Goal: Information Seeking & Learning: Compare options

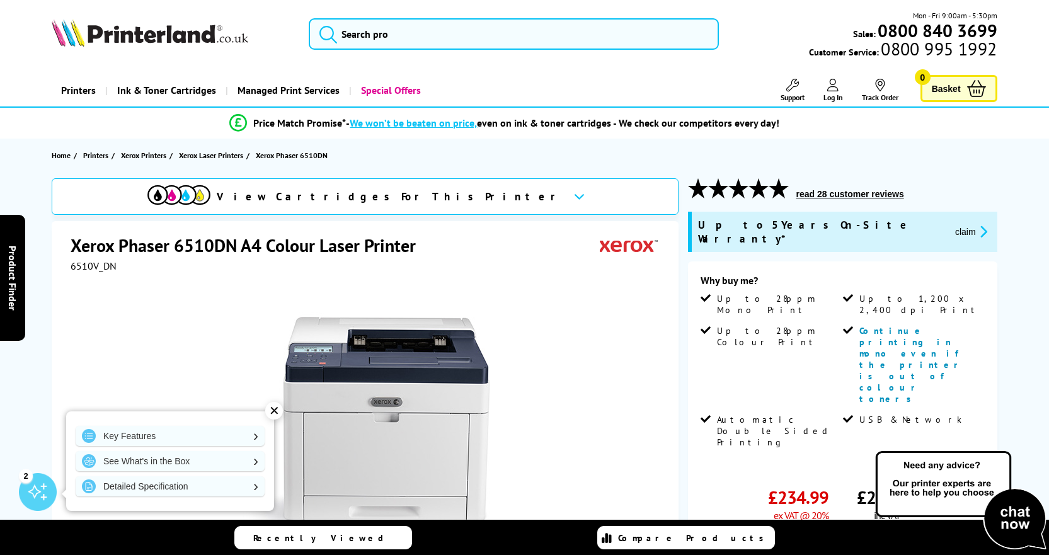
scroll to position [252, 0]
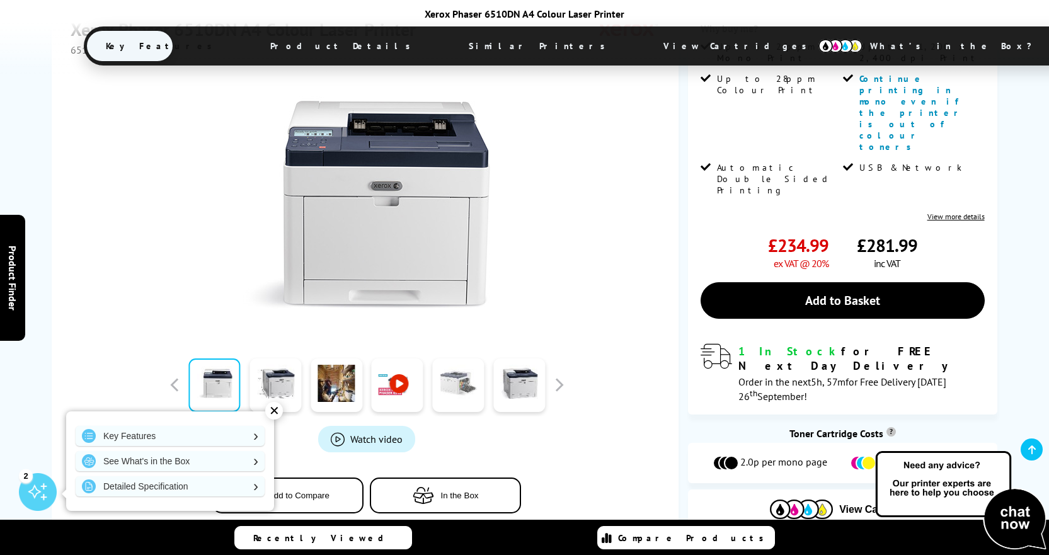
click at [450, 359] on link at bounding box center [458, 386] width 52 height 54
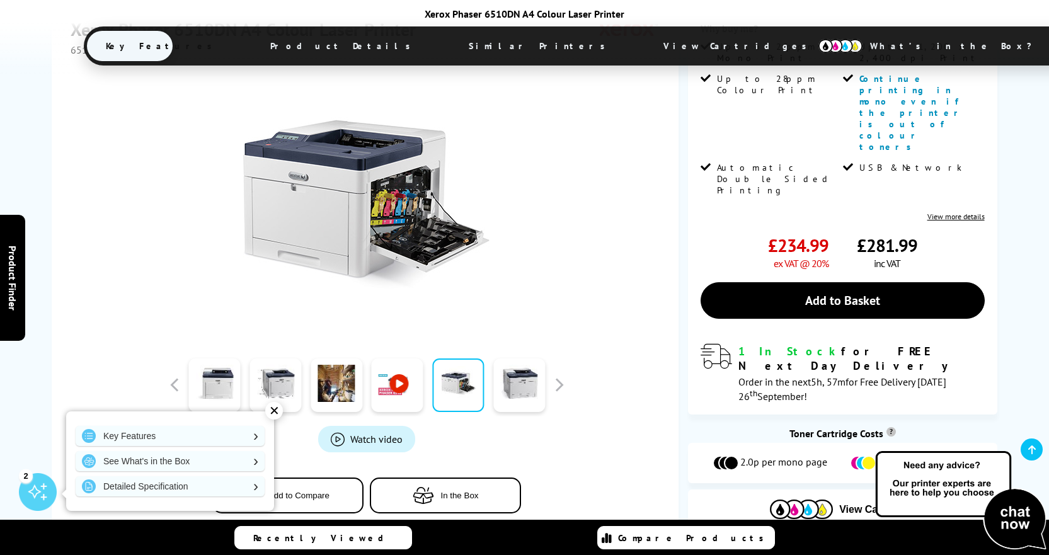
click at [405, 168] on img at bounding box center [366, 204] width 247 height 247
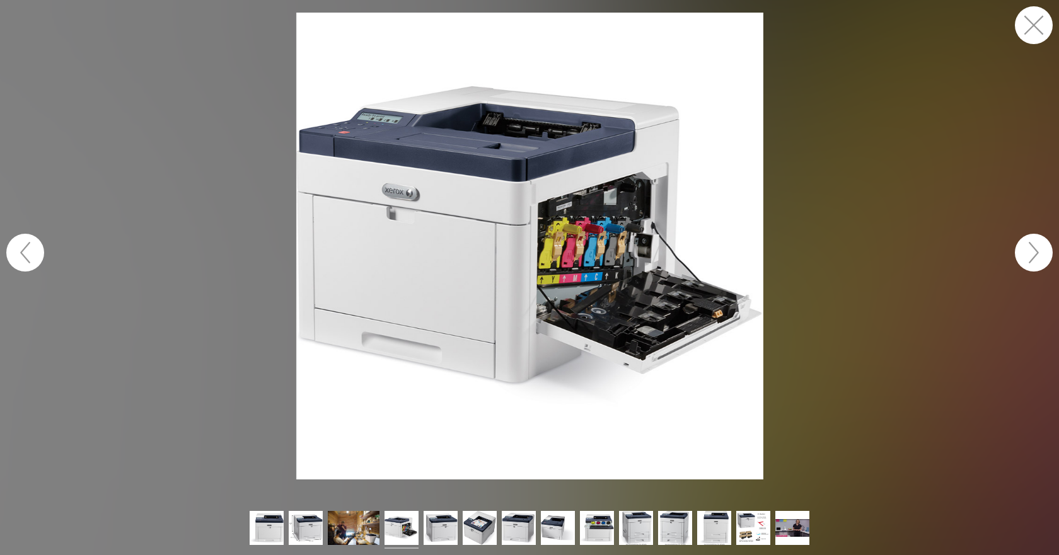
click at [616, 253] on img at bounding box center [529, 246] width 467 height 467
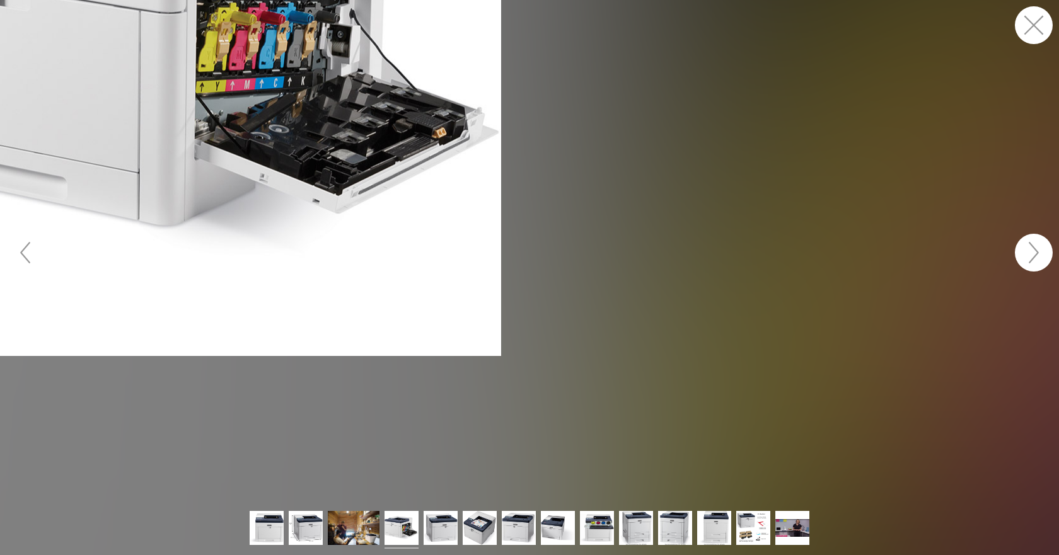
click at [616, 252] on figure at bounding box center [529, 252] width 1059 height 505
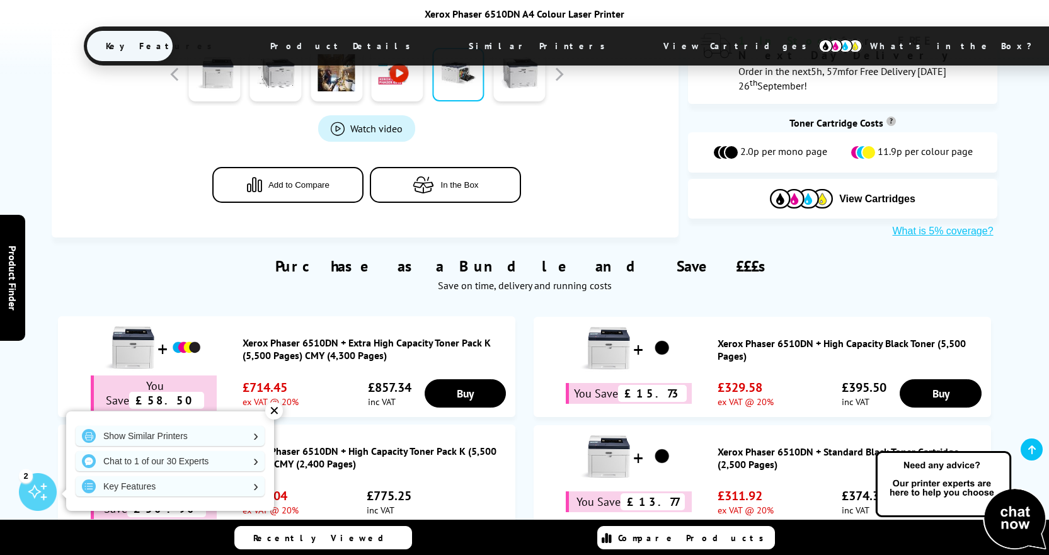
scroll to position [567, 0]
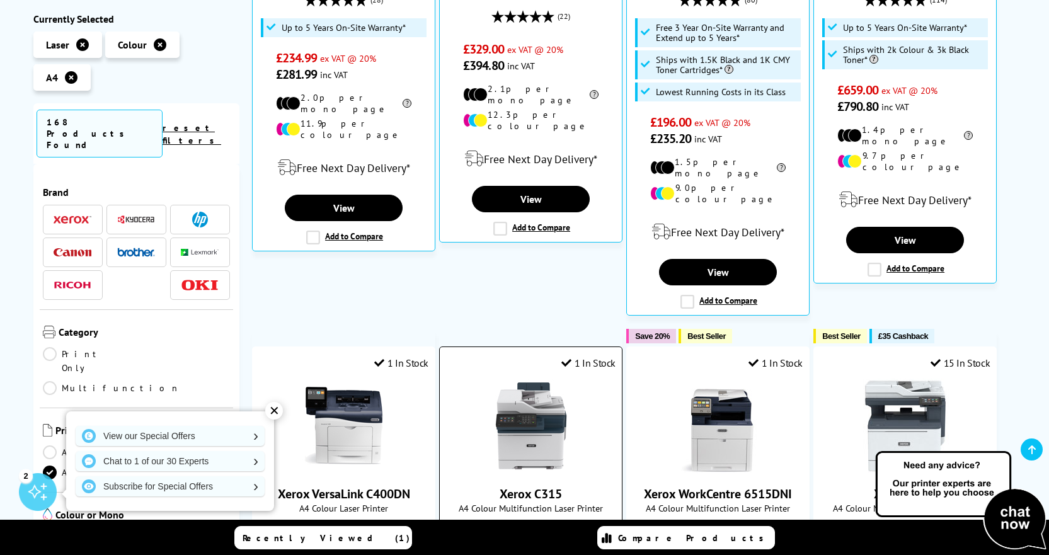
scroll to position [378, 0]
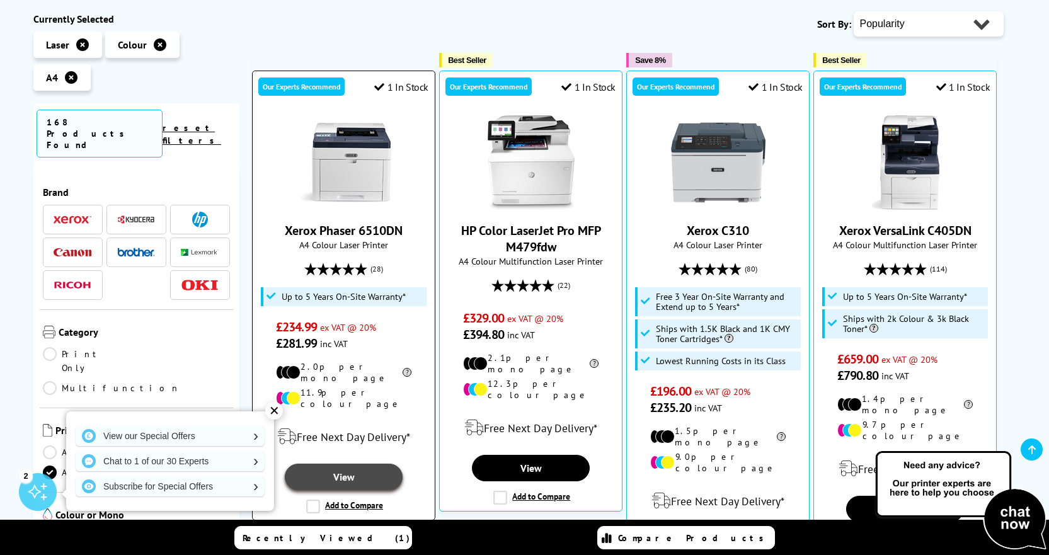
click at [343, 464] on link "View" at bounding box center [343, 477] width 117 height 26
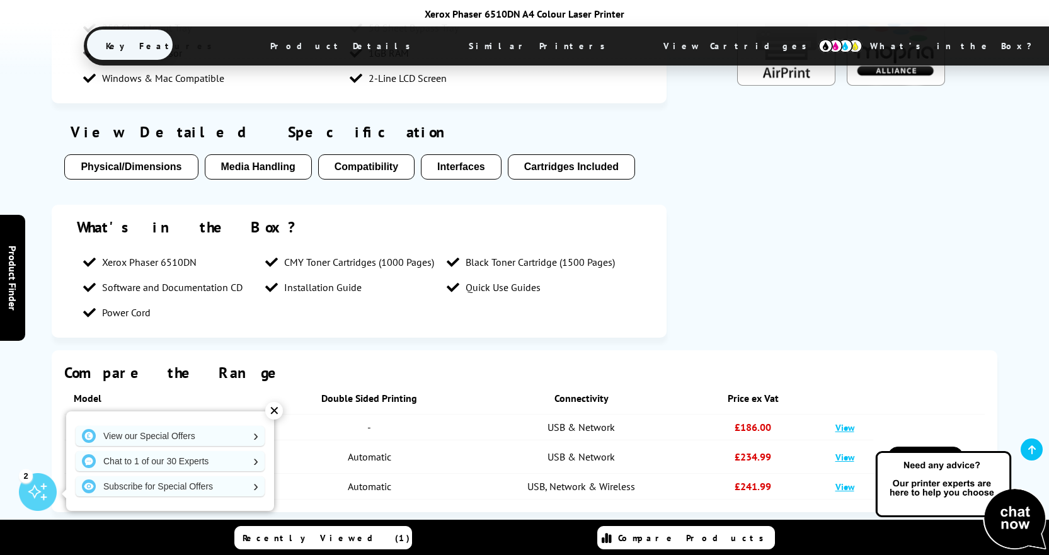
scroll to position [1386, 0]
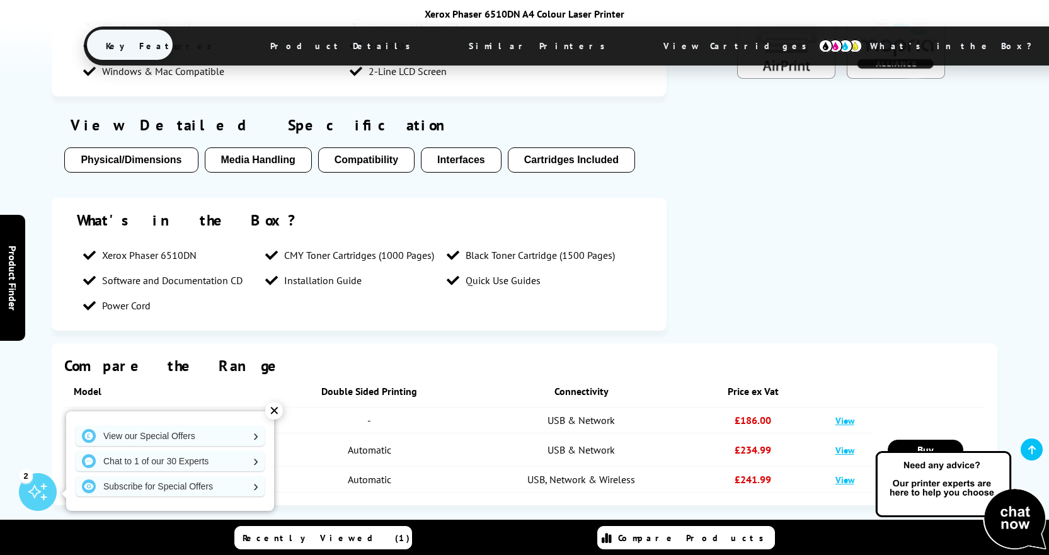
click at [272, 412] on div "✕" at bounding box center [274, 411] width 18 height 18
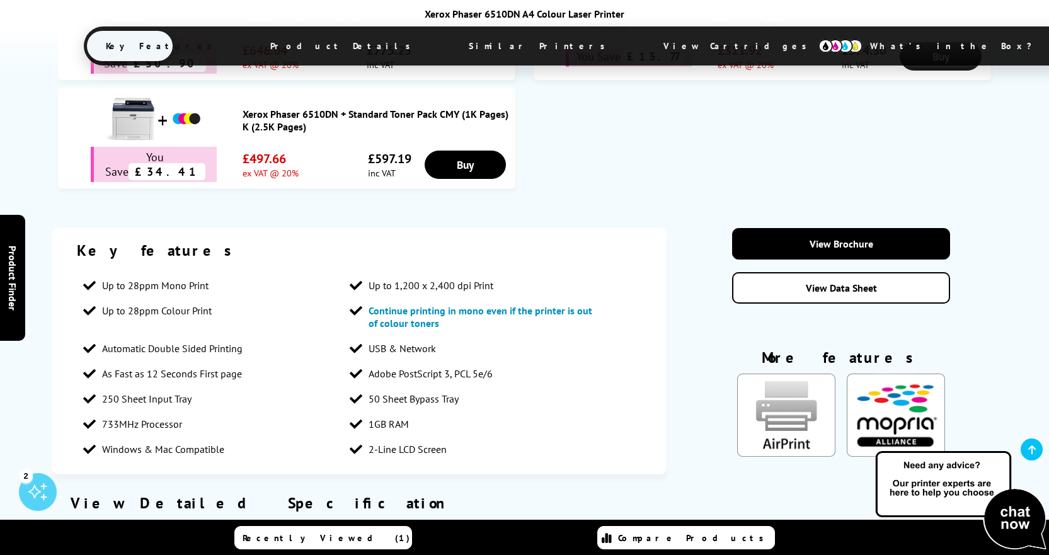
scroll to position [1449, 0]
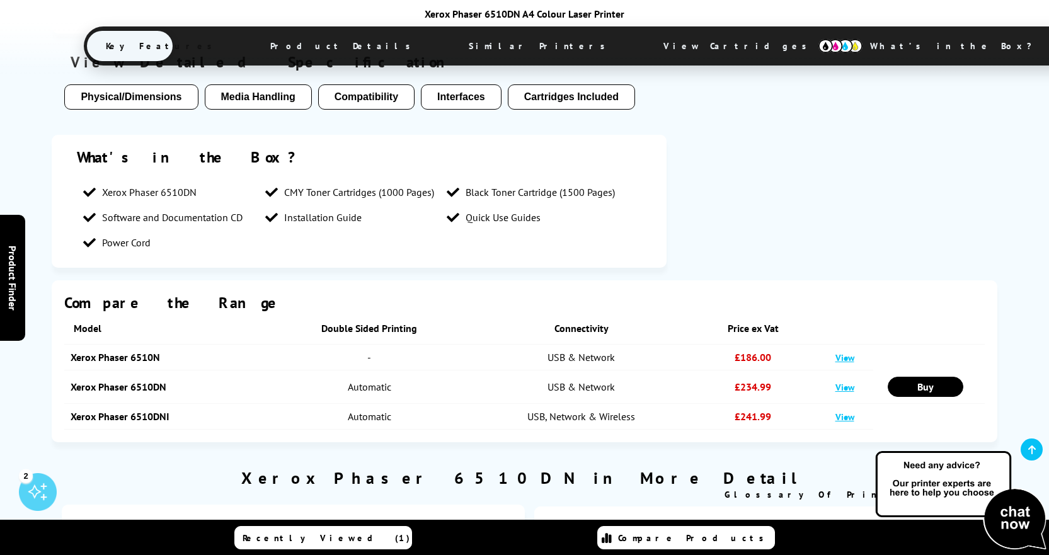
click at [839, 411] on link "View" at bounding box center [845, 417] width 19 height 12
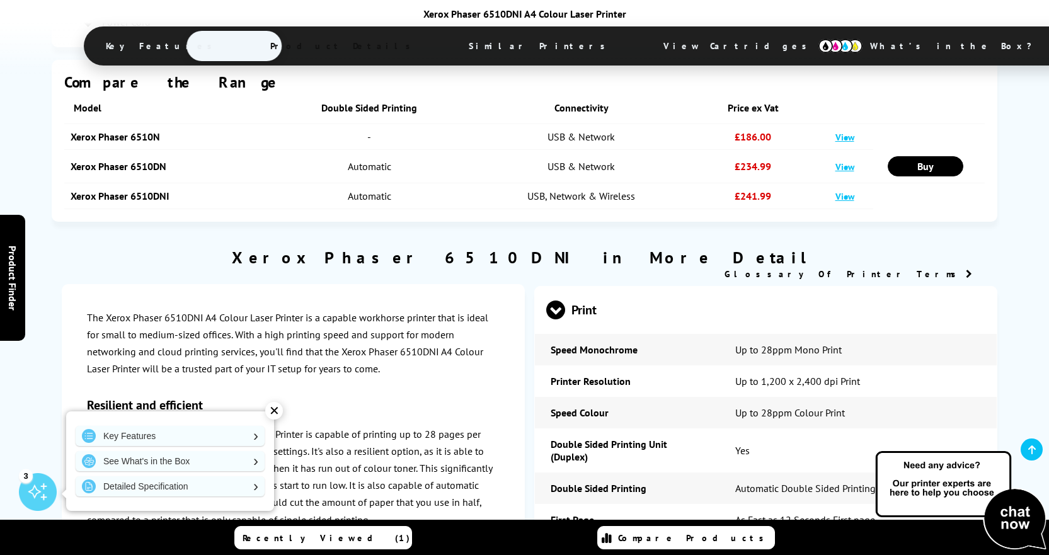
scroll to position [1827, 0]
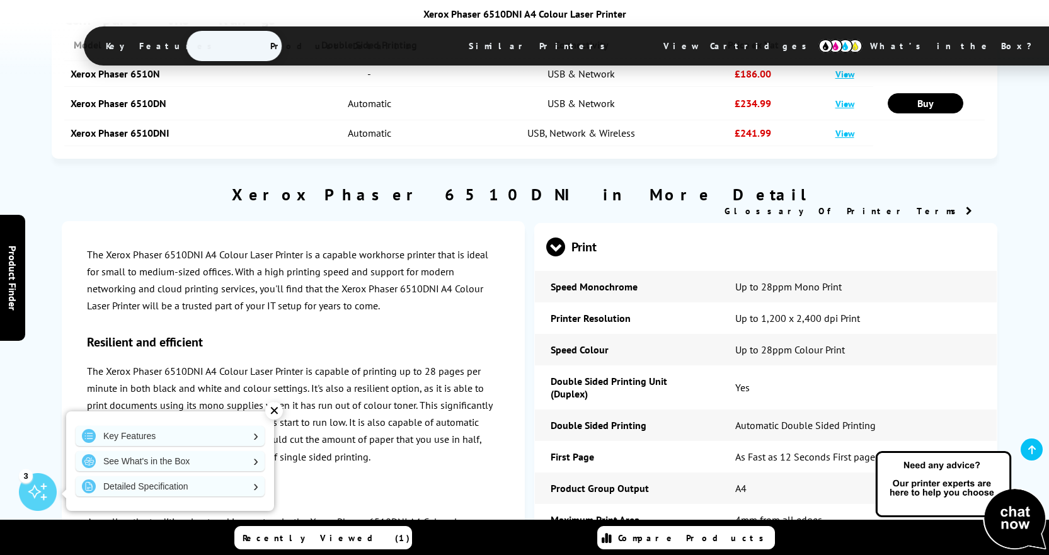
click at [272, 412] on div "✕" at bounding box center [274, 411] width 18 height 18
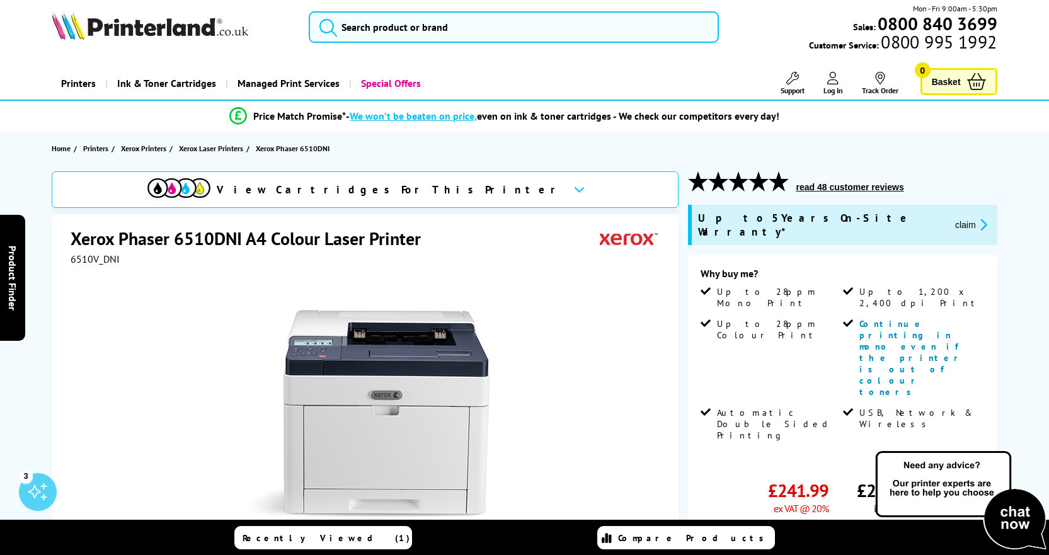
scroll to position [0, 0]
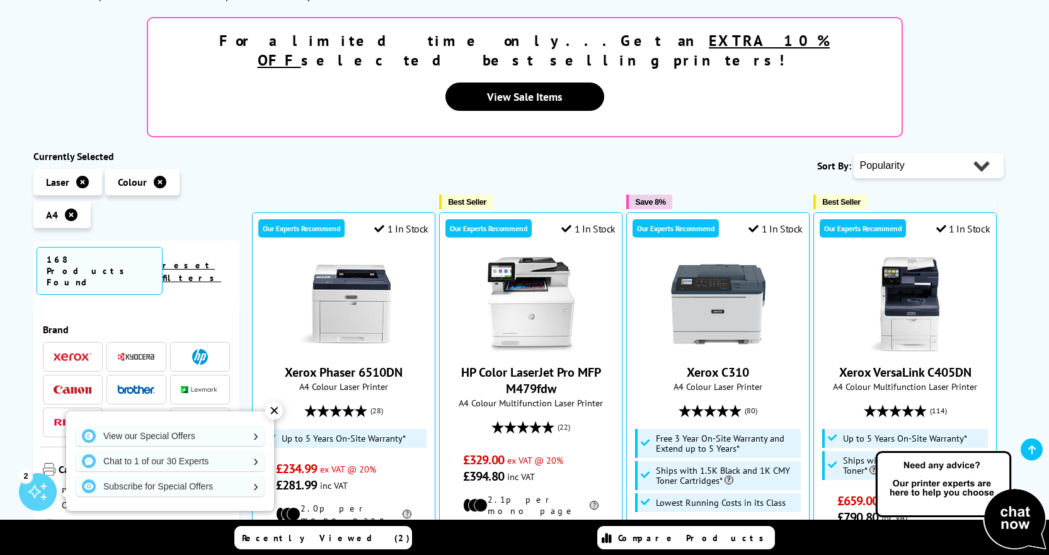
scroll to position [252, 0]
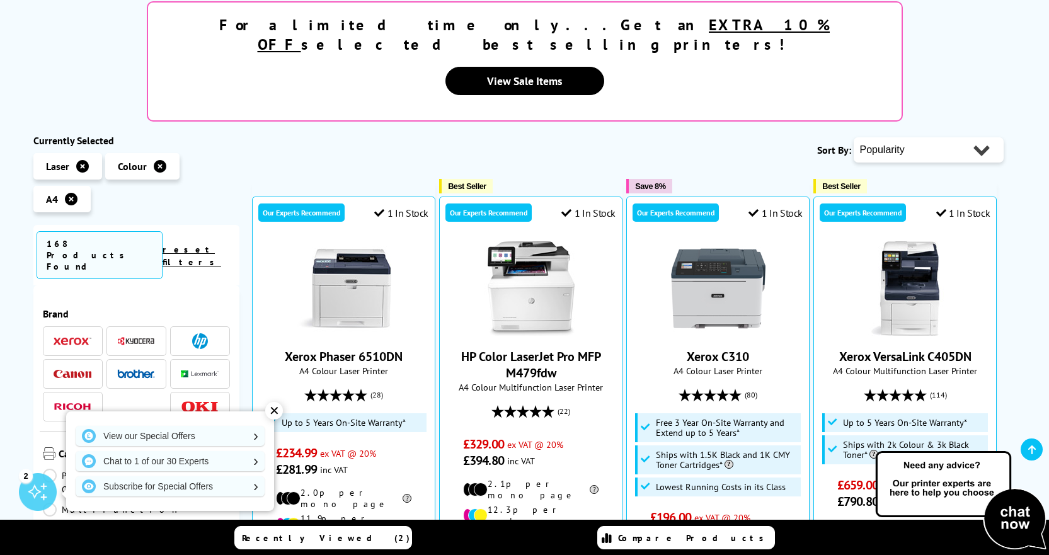
click at [946, 137] on select "Popularity Rating Price - Low to High Price - High to Low Running Costs - Low t…" at bounding box center [929, 149] width 150 height 25
select select "Rating"
click at [854, 137] on select "Popularity Rating Price - Low to High Price - High to Low Running Costs - Low t…" at bounding box center [929, 149] width 150 height 25
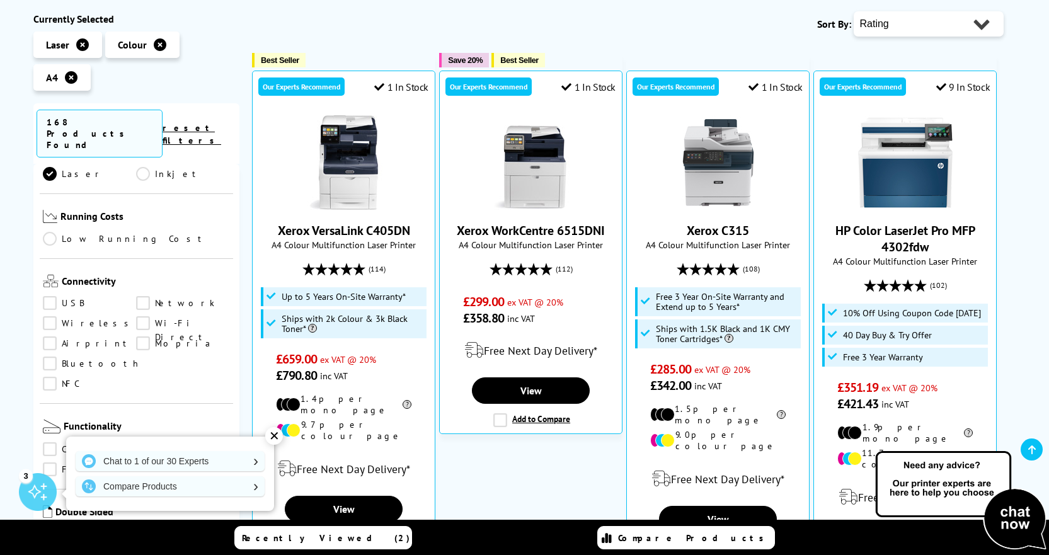
scroll to position [441, 0]
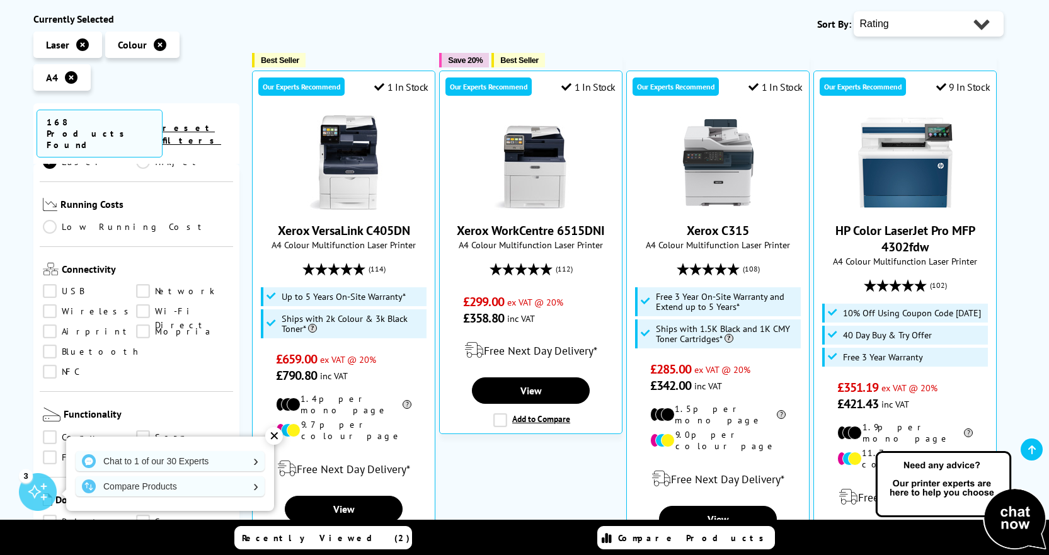
click at [50, 304] on link "Wireless" at bounding box center [90, 311] width 94 height 14
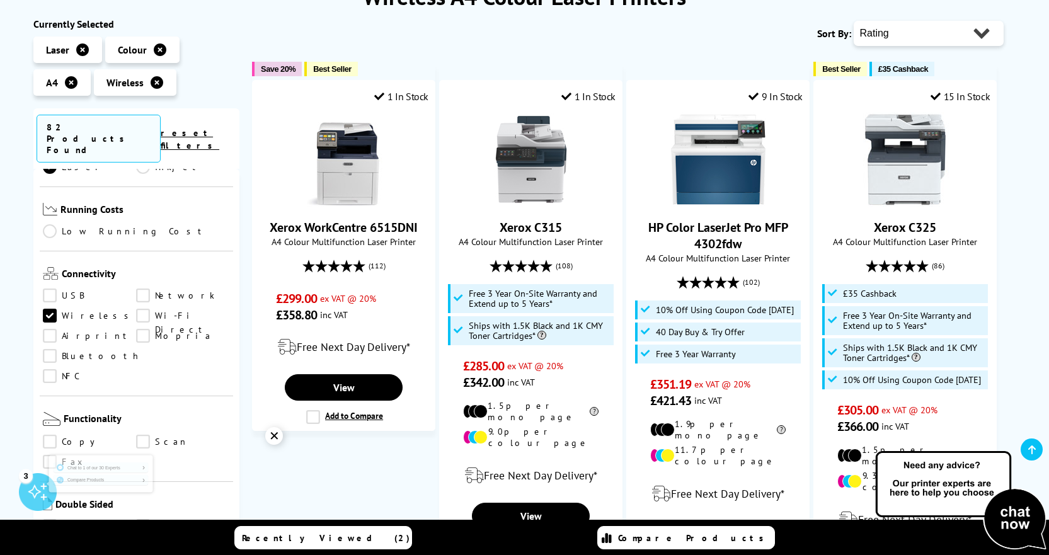
scroll to position [189, 0]
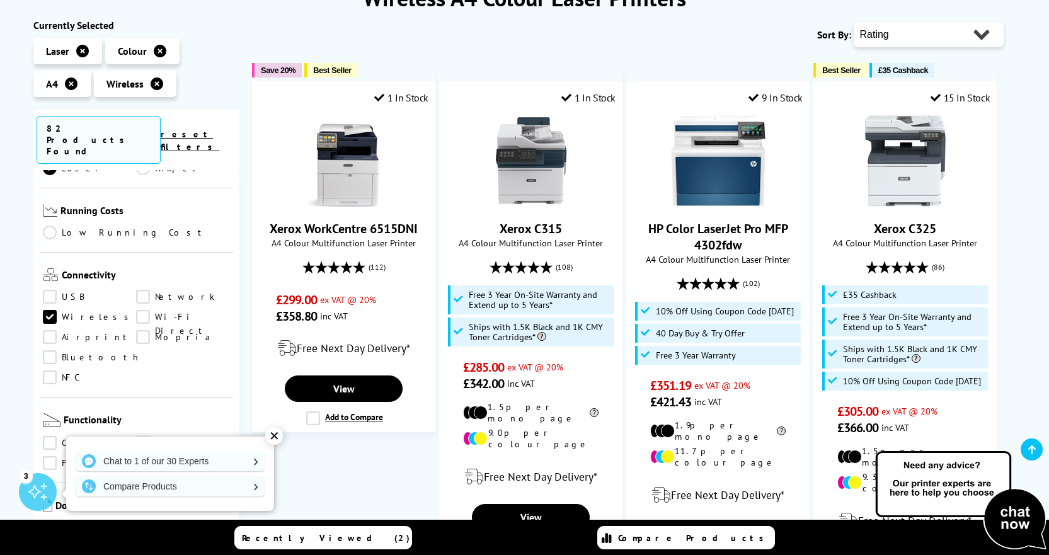
click at [901, 35] on select "Popularity Rating Price - Low to High Price - High to Low Running Costs - Low t…" at bounding box center [929, 34] width 150 height 25
select select "Price Ascending"
click at [854, 22] on select "Popularity Rating Price - Low to High Price - High to Low Running Costs - Low t…" at bounding box center [929, 34] width 150 height 25
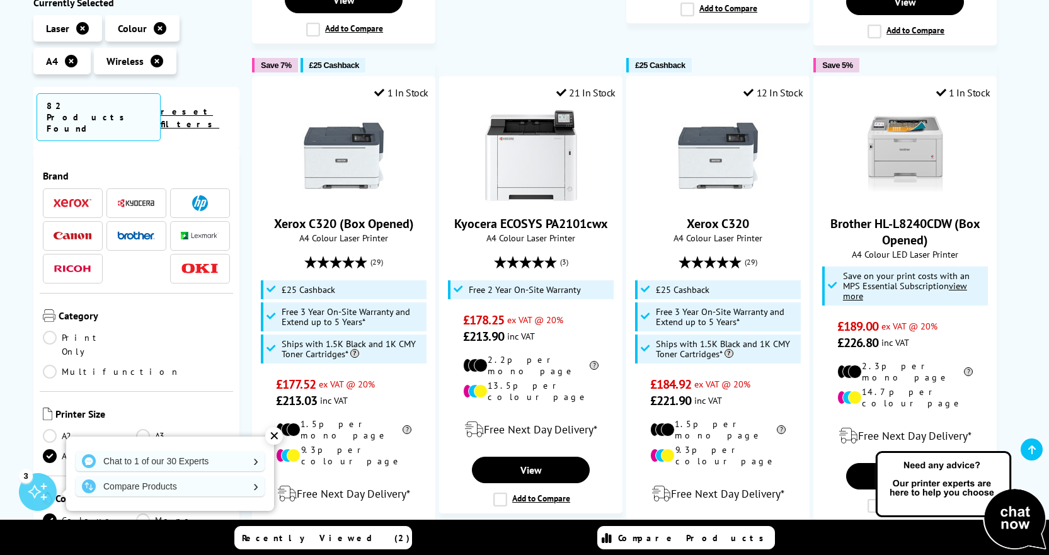
scroll to position [1260, 0]
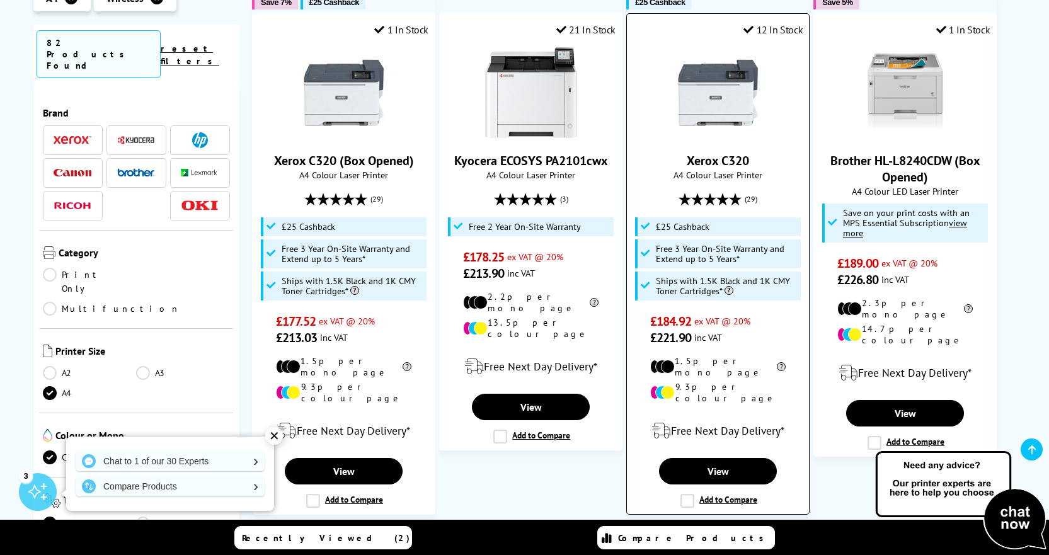
click at [713, 81] on img at bounding box center [718, 92] width 95 height 95
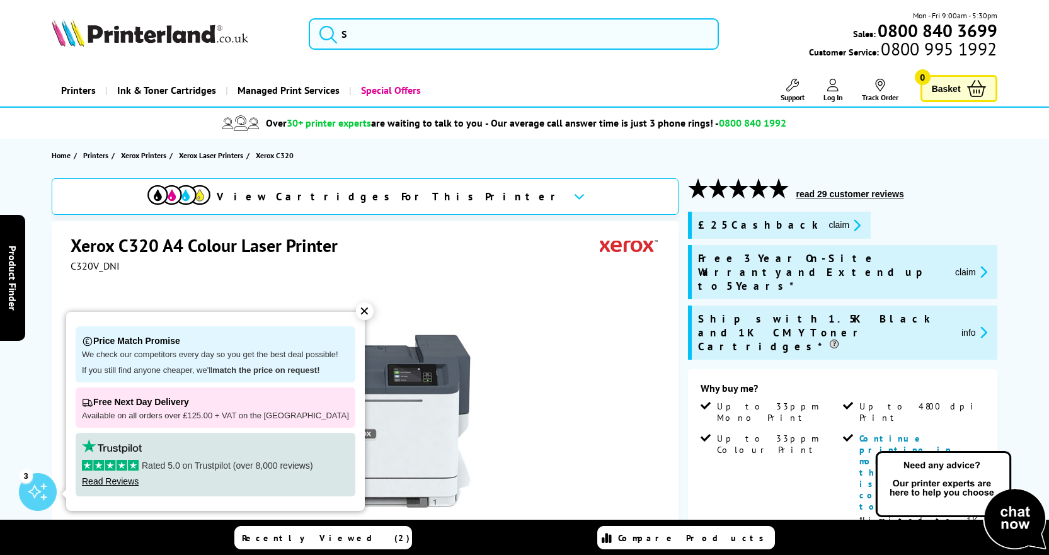
click at [356, 308] on div "✕" at bounding box center [365, 311] width 18 height 18
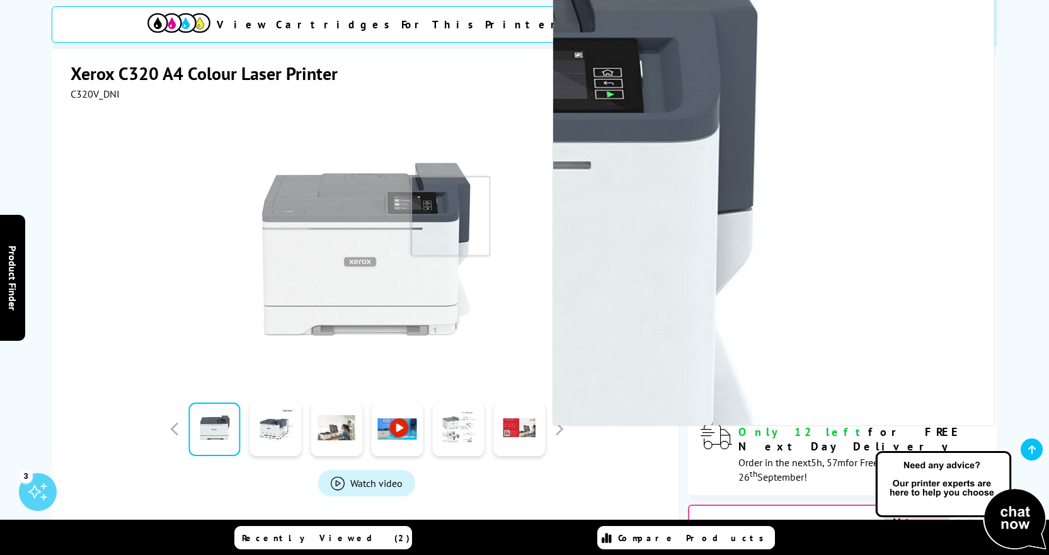
scroll to position [315, 0]
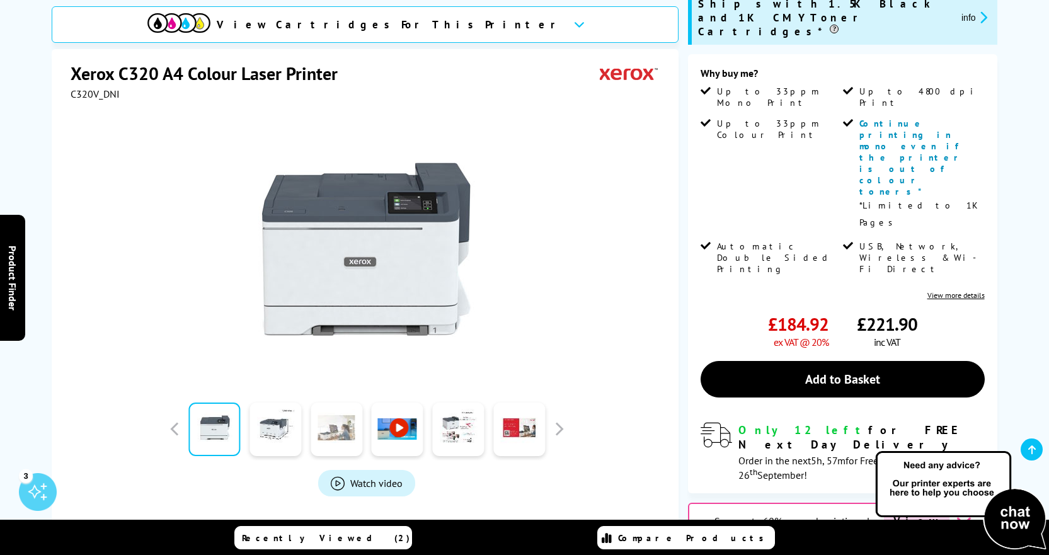
click at [334, 403] on link at bounding box center [337, 430] width 52 height 54
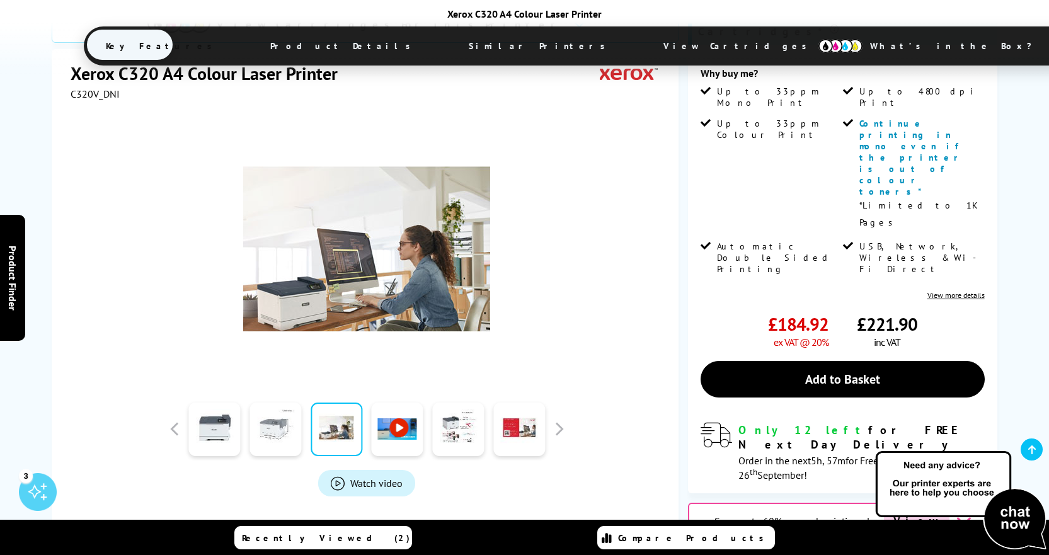
click at [278, 403] on link at bounding box center [276, 430] width 52 height 54
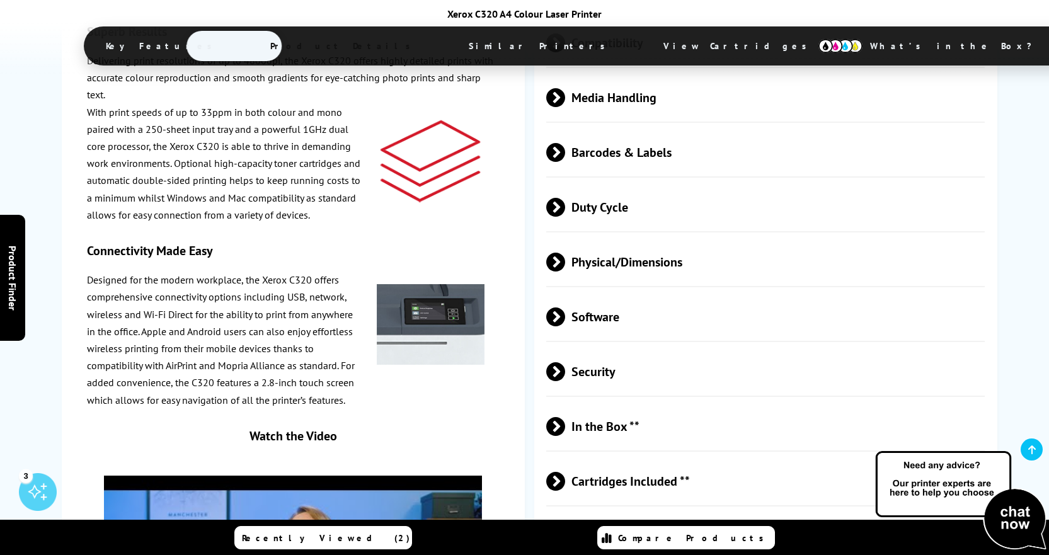
scroll to position [3907, 0]
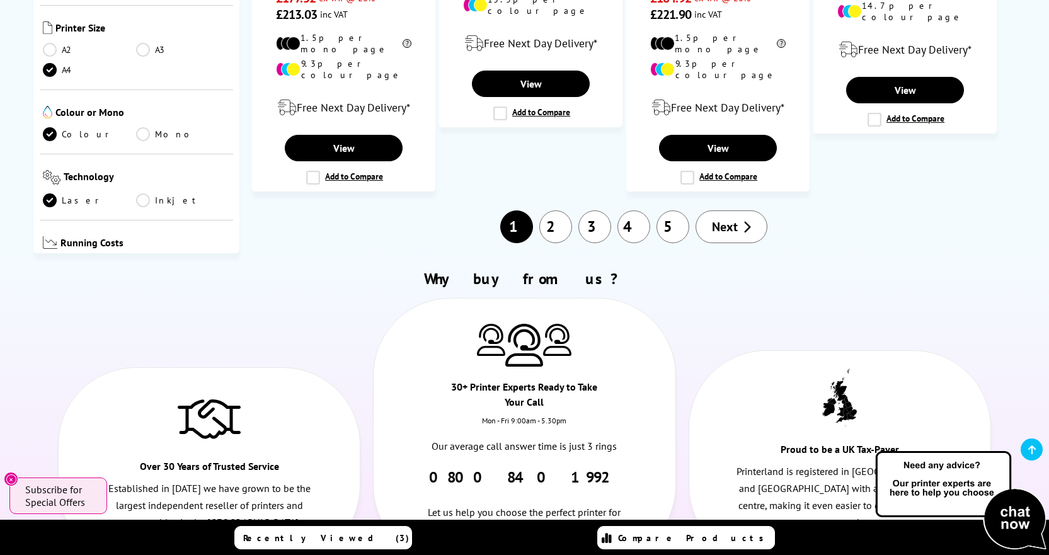
scroll to position [1638, 0]
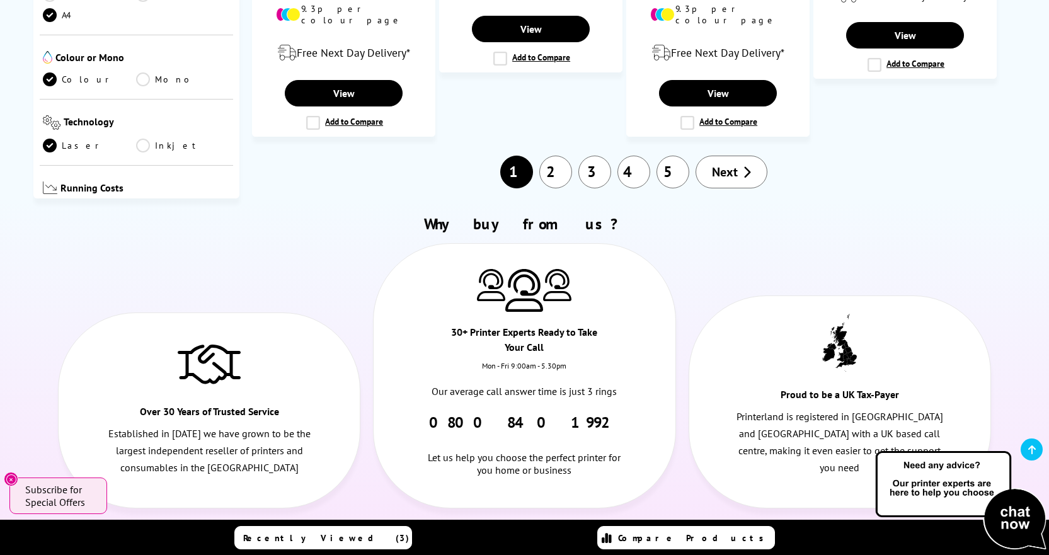
click at [740, 156] on link "Next" at bounding box center [732, 172] width 72 height 33
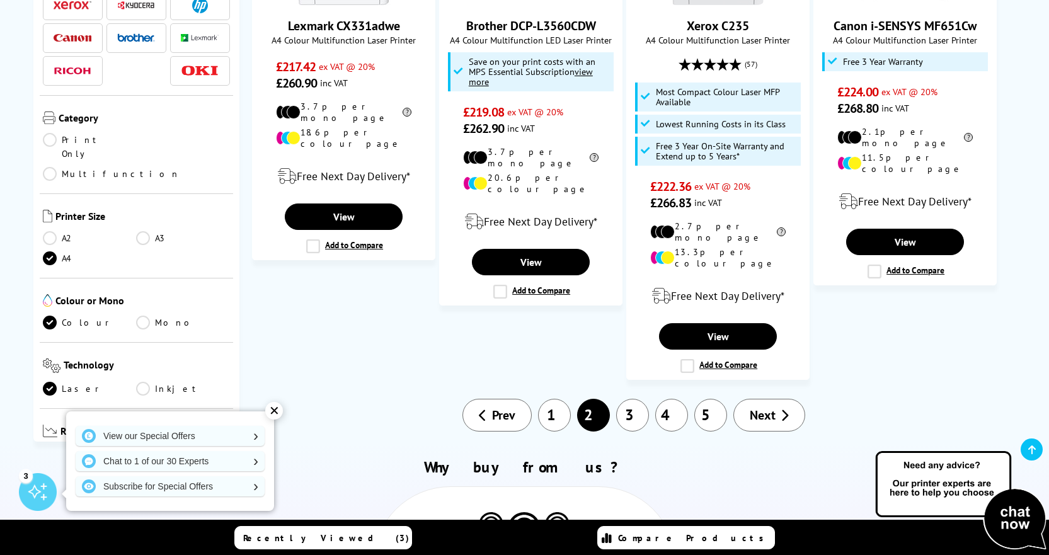
scroll to position [1449, 0]
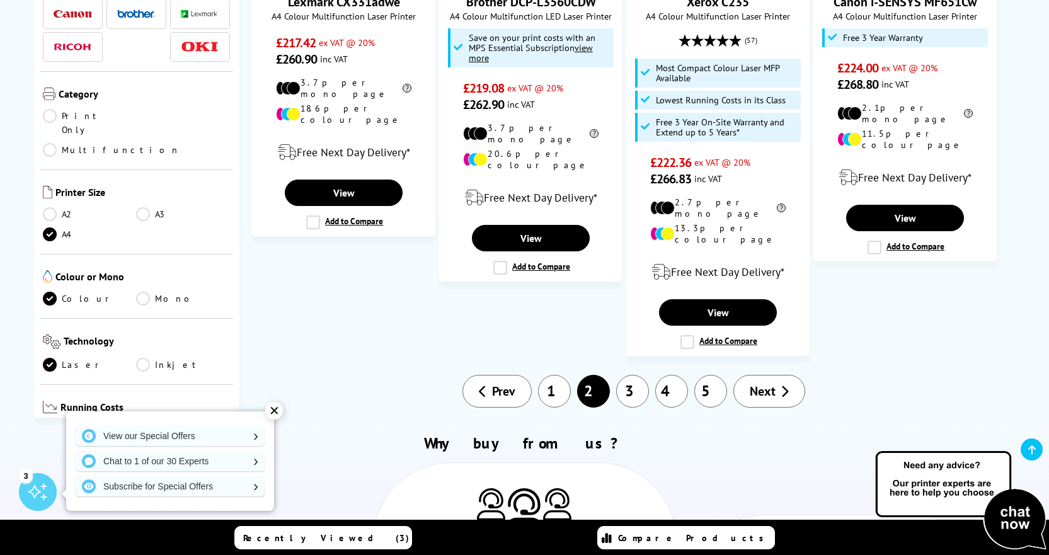
click at [776, 375] on link "Next" at bounding box center [769, 391] width 72 height 33
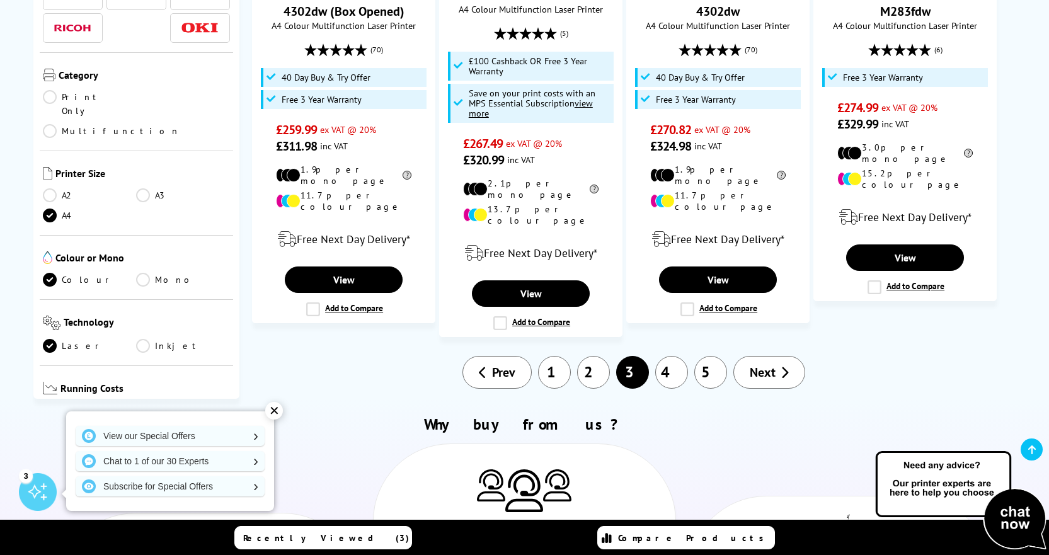
scroll to position [1449, 0]
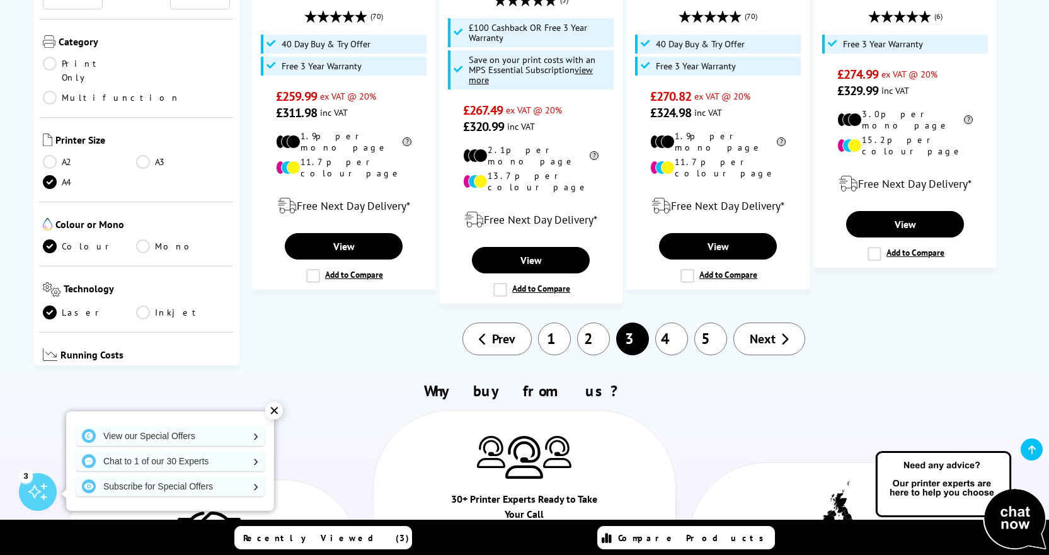
click at [672, 323] on link "4" at bounding box center [671, 339] width 33 height 33
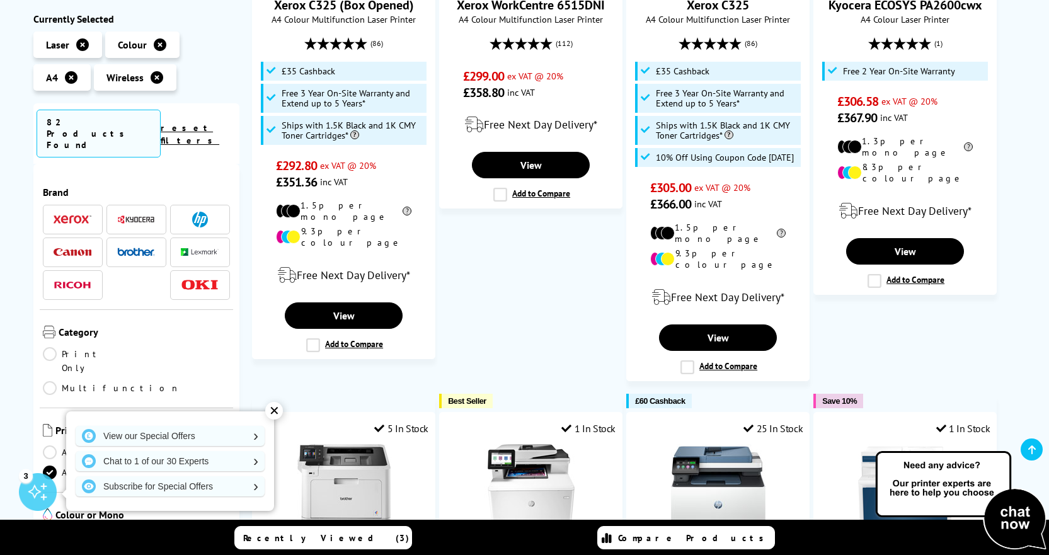
scroll to position [945, 0]
click at [155, 78] on icon at bounding box center [157, 77] width 13 height 13
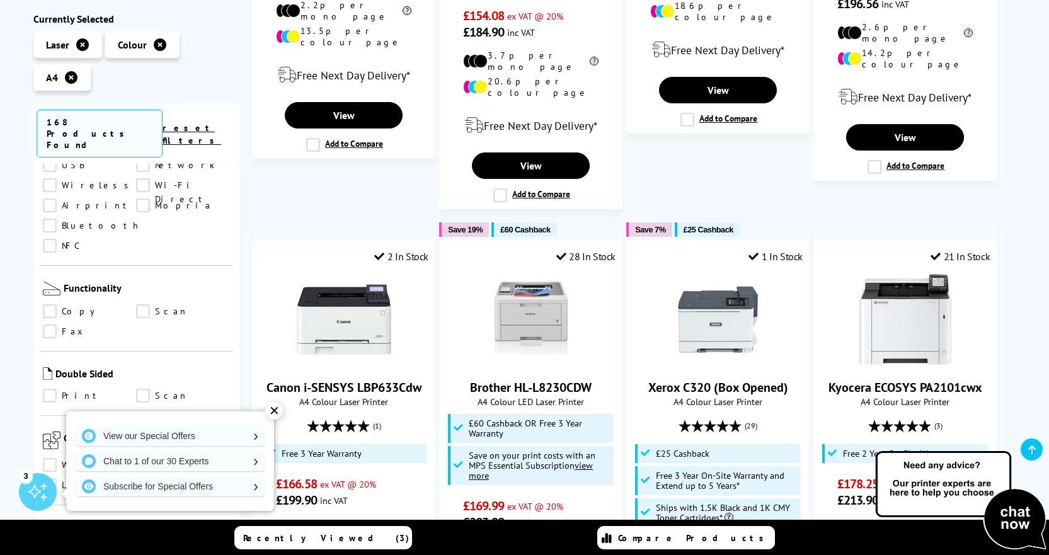
scroll to position [504, 0]
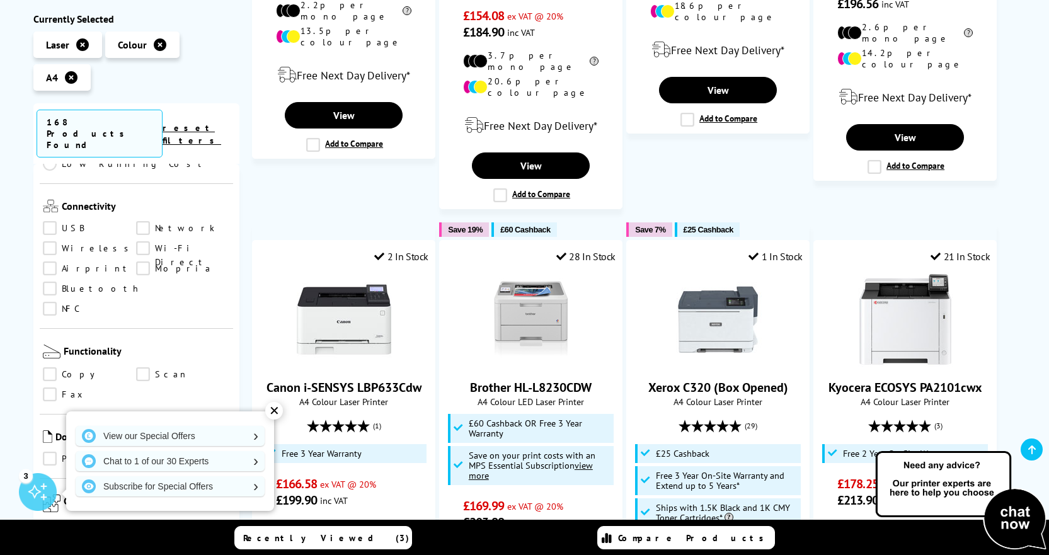
click at [49, 261] on link "Airprint" at bounding box center [90, 268] width 94 height 14
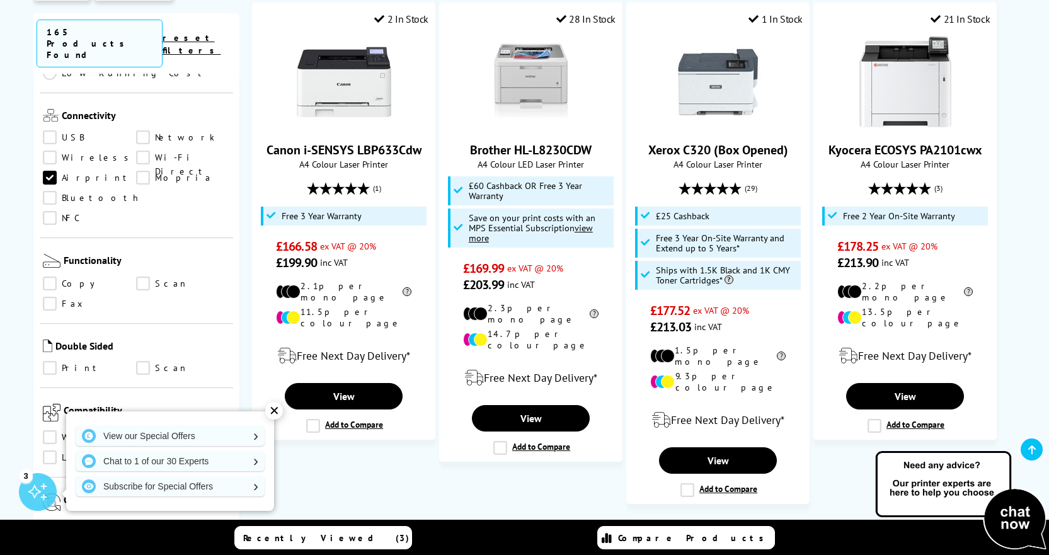
scroll to position [1323, 0]
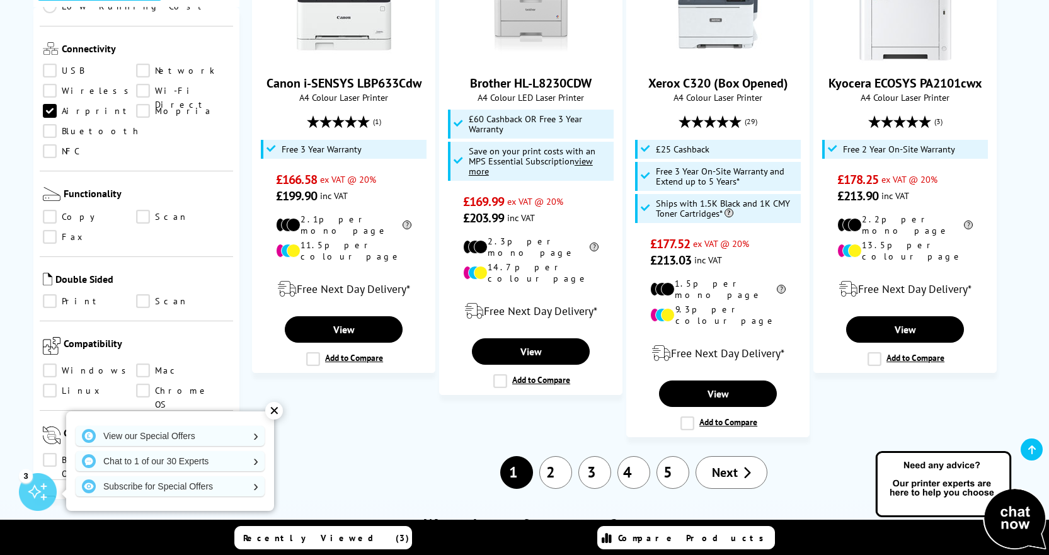
click at [735, 464] on span "Next" at bounding box center [725, 472] width 26 height 16
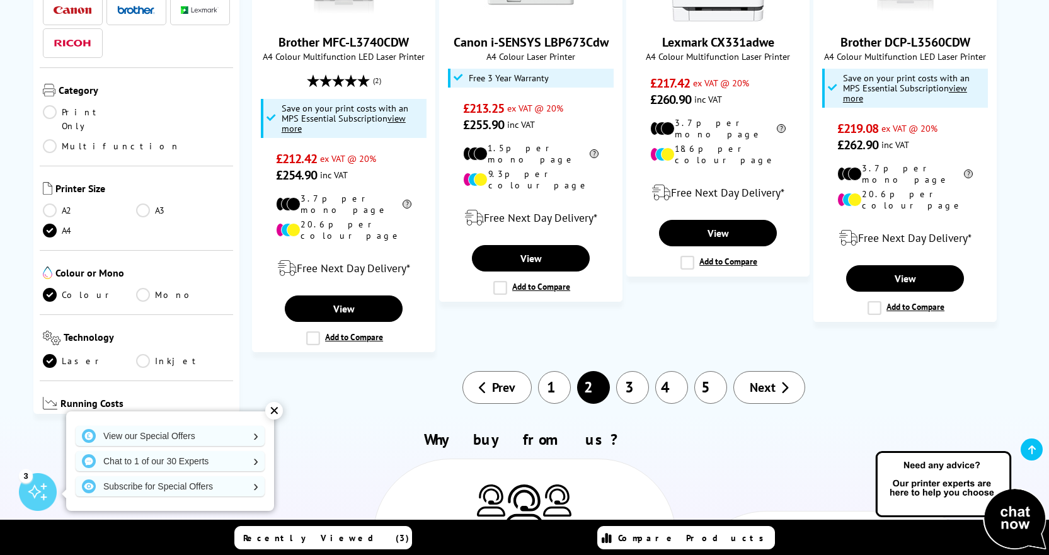
scroll to position [1449, 0]
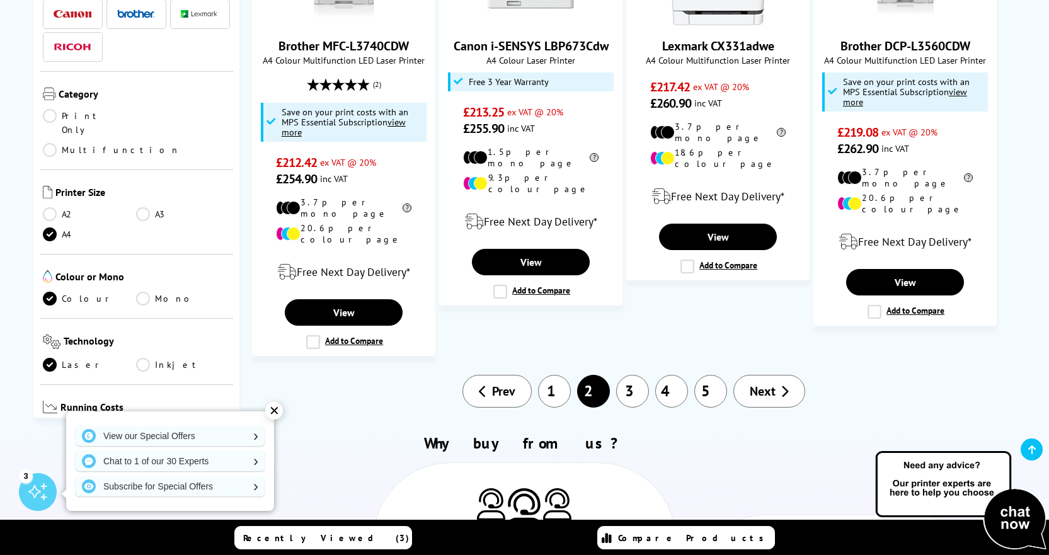
click at [781, 375] on link "Next" at bounding box center [769, 391] width 72 height 33
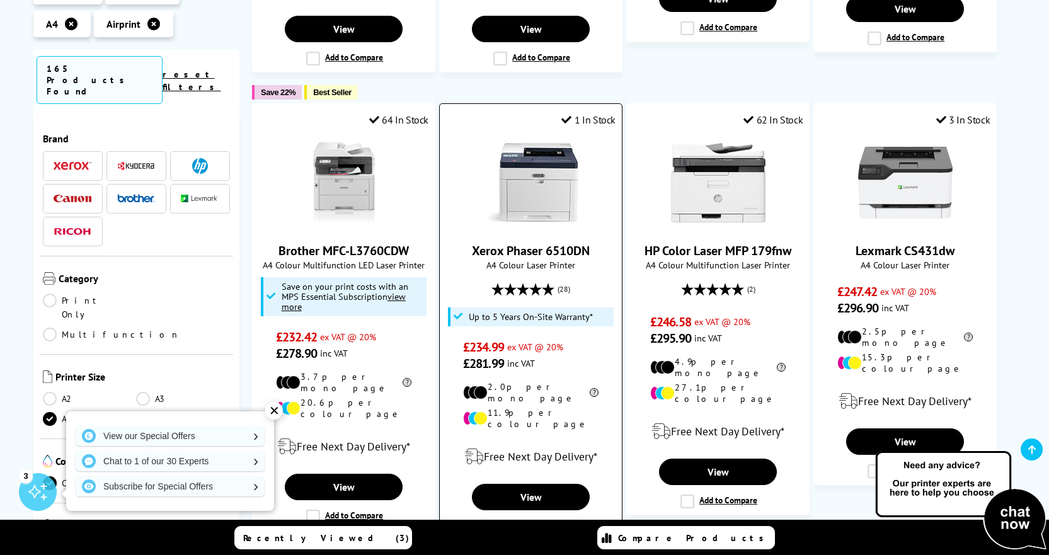
scroll to position [1197, 0]
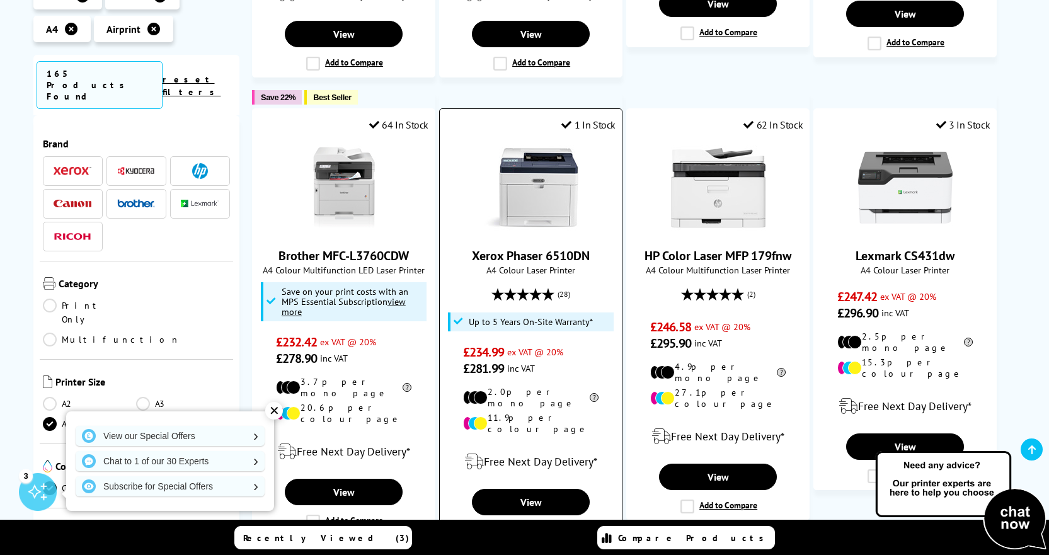
click at [536, 248] on link "Xerox Phaser 6510DN" at bounding box center [531, 256] width 118 height 16
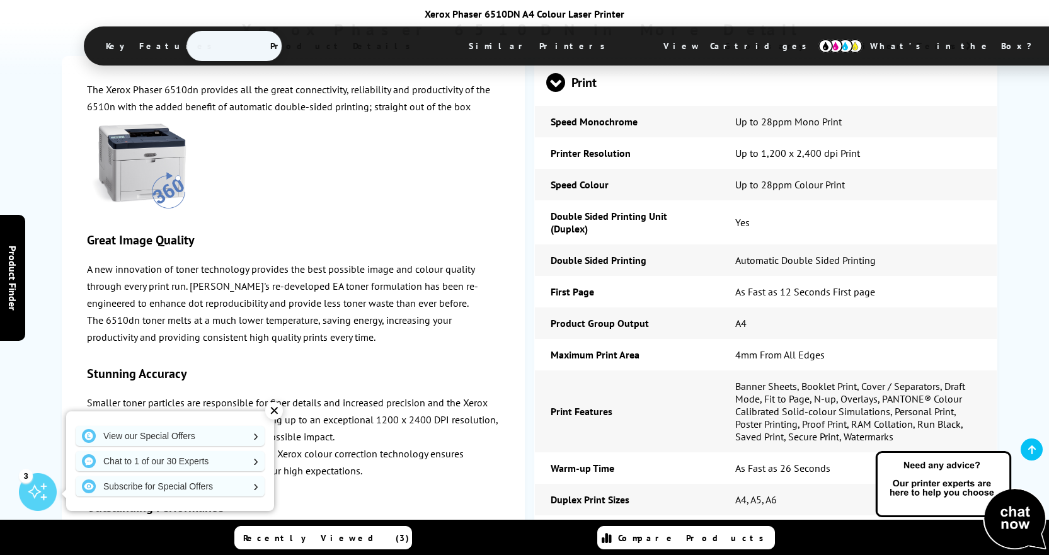
scroll to position [1953, 0]
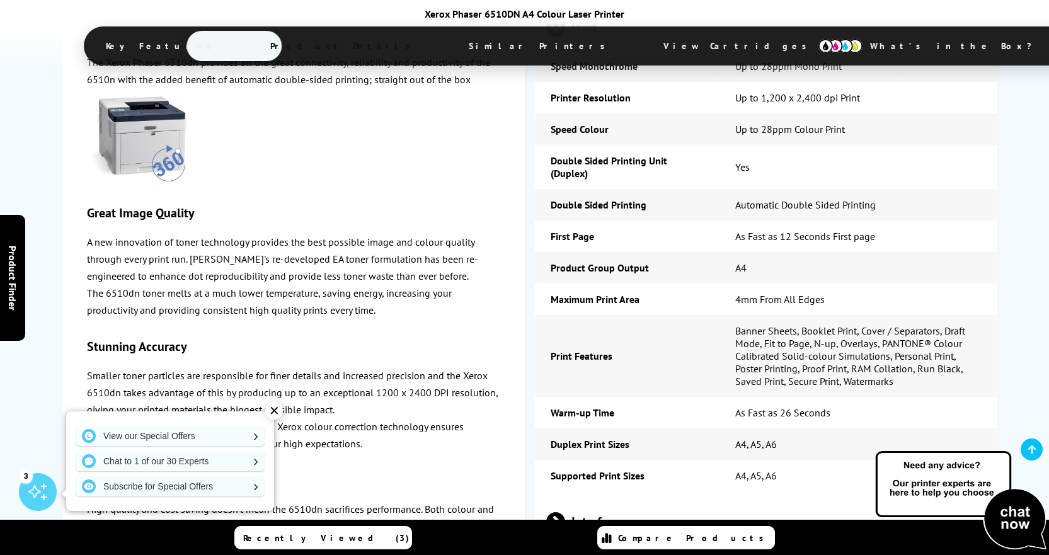
click at [279, 408] on div "✕" at bounding box center [274, 411] width 18 height 18
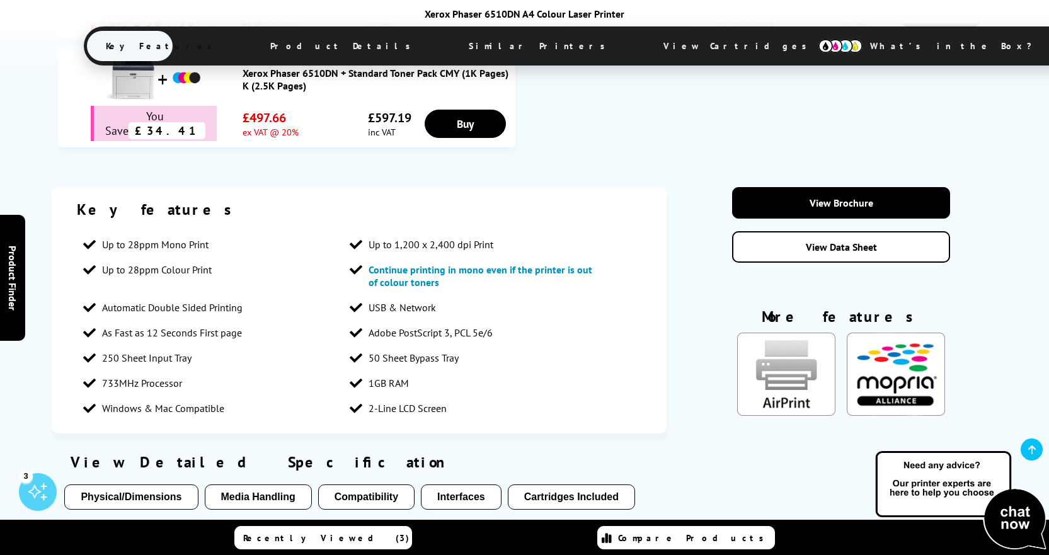
scroll to position [1071, 0]
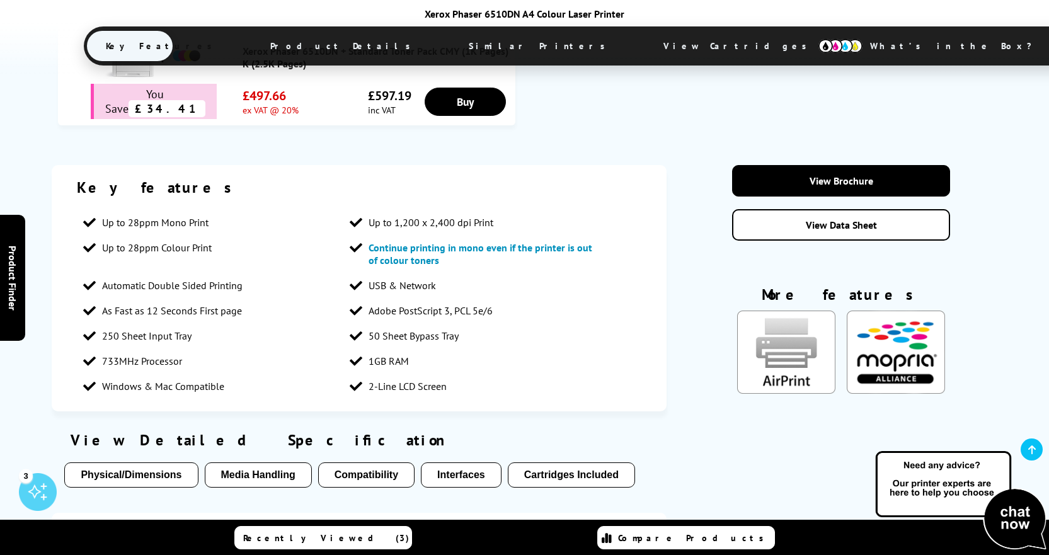
click at [890, 315] on img "KeyFeatureModal324" at bounding box center [896, 352] width 98 height 83
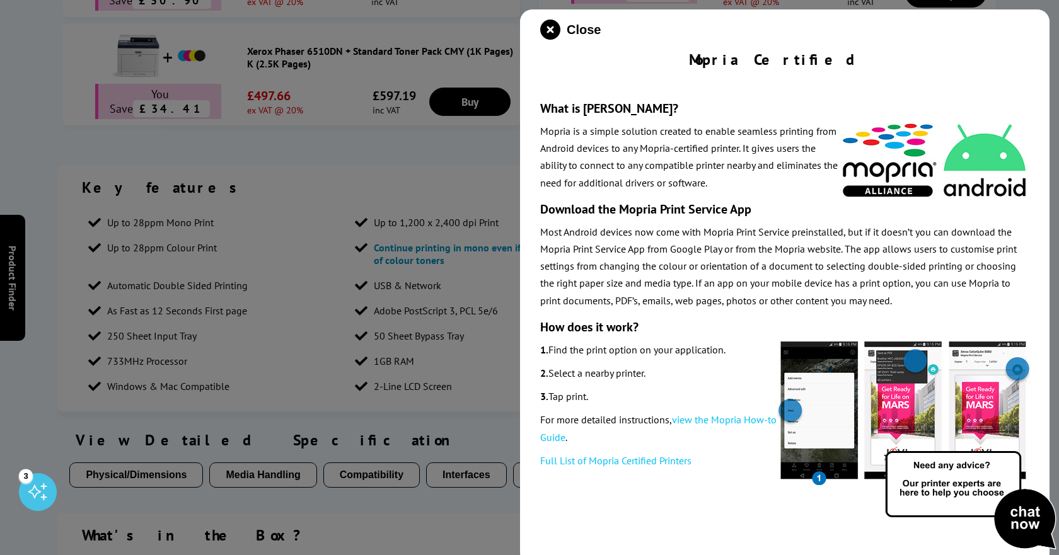
click at [464, 135] on div at bounding box center [529, 277] width 1059 height 555
click at [555, 28] on icon "close modal" at bounding box center [550, 30] width 20 height 20
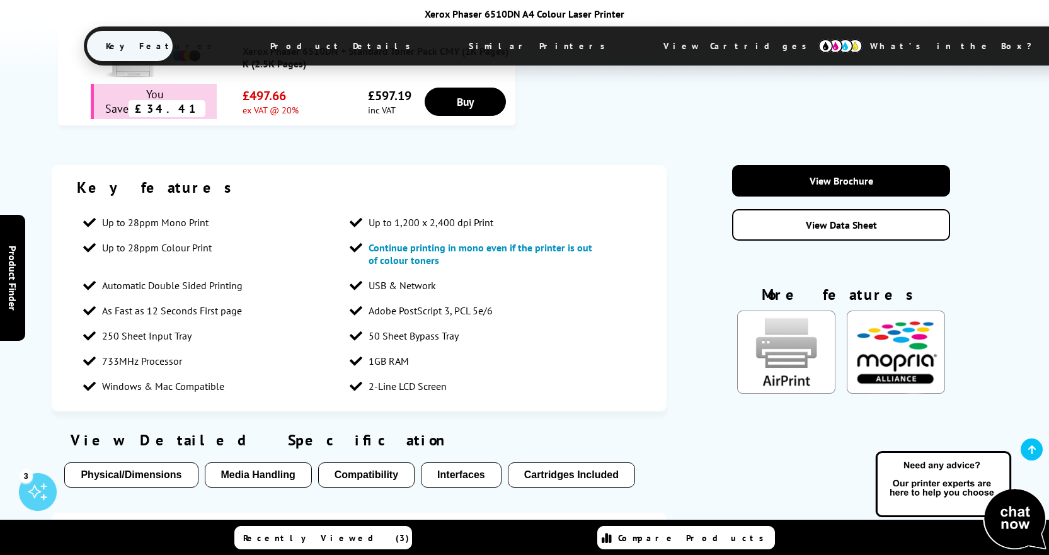
click at [781, 311] on img "KeyFeatureModal85" at bounding box center [786, 352] width 98 height 83
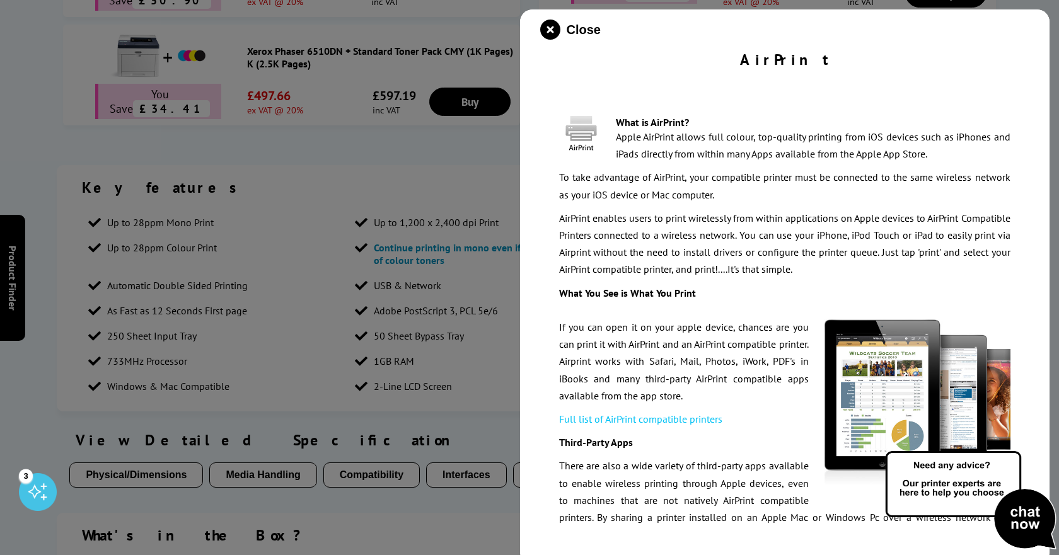
click at [388, 124] on div at bounding box center [529, 277] width 1059 height 555
click at [546, 29] on icon "close modal" at bounding box center [550, 30] width 20 height 20
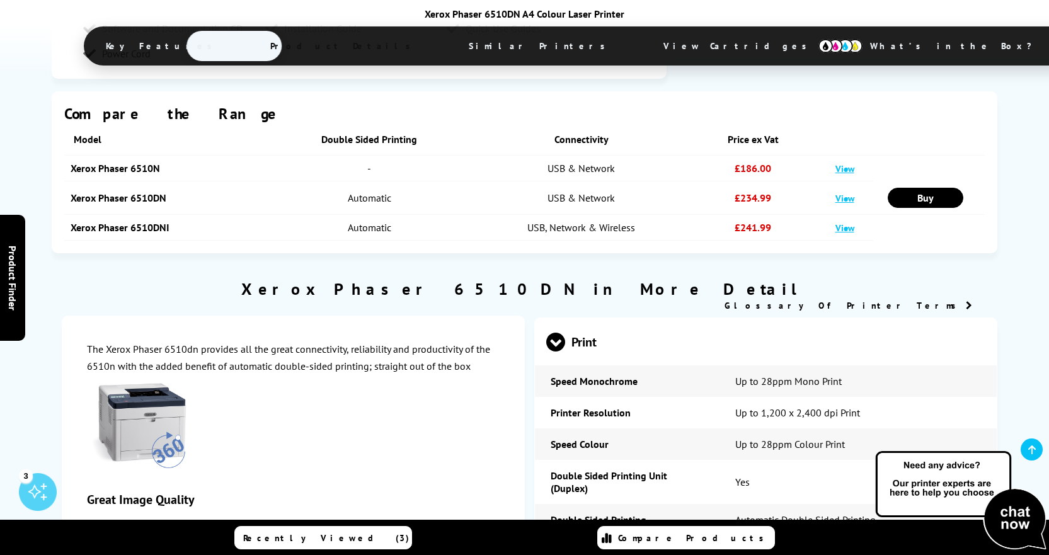
scroll to position [1386, 0]
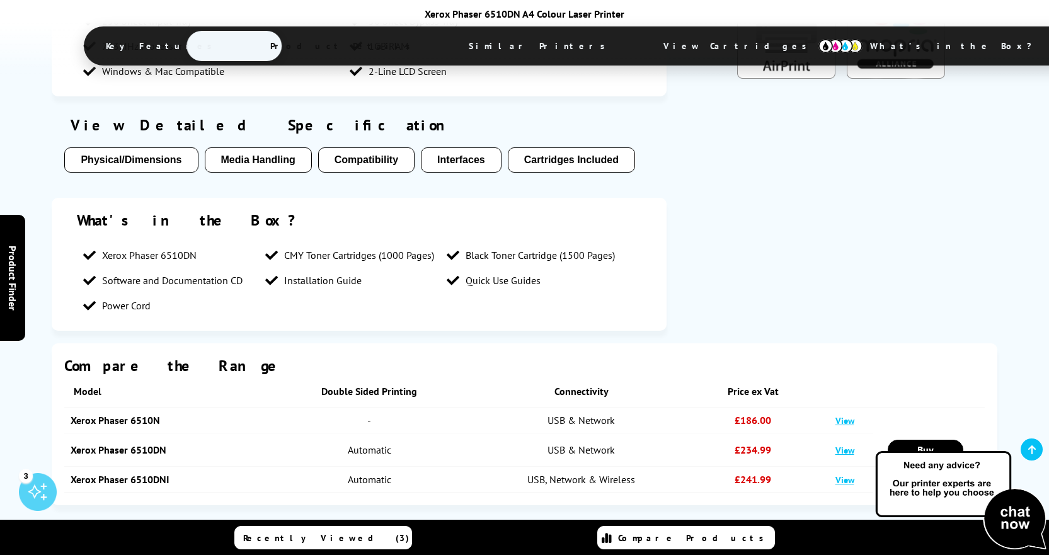
click at [112, 147] on button "Physical/Dimensions" at bounding box center [131, 159] width 134 height 25
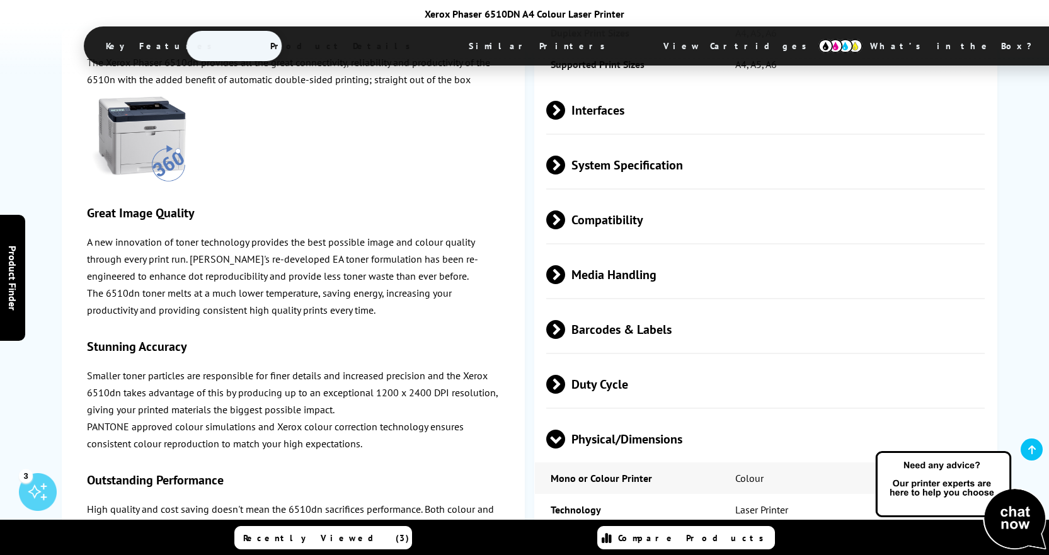
scroll to position [2648, 0]
